Goal: Information Seeking & Learning: Learn about a topic

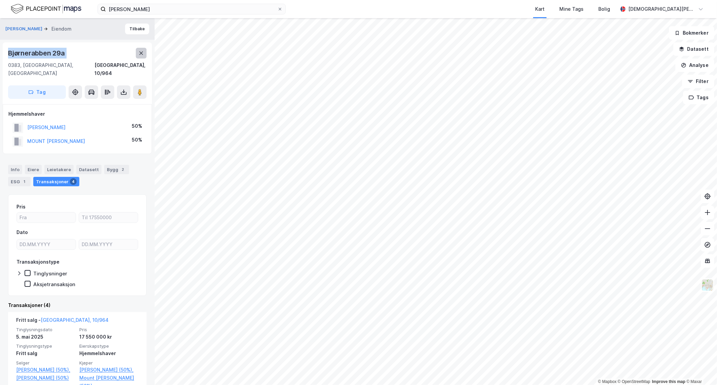
click at [139, 52] on icon at bounding box center [141, 52] width 5 height 5
